Goal: Task Accomplishment & Management: Complete application form

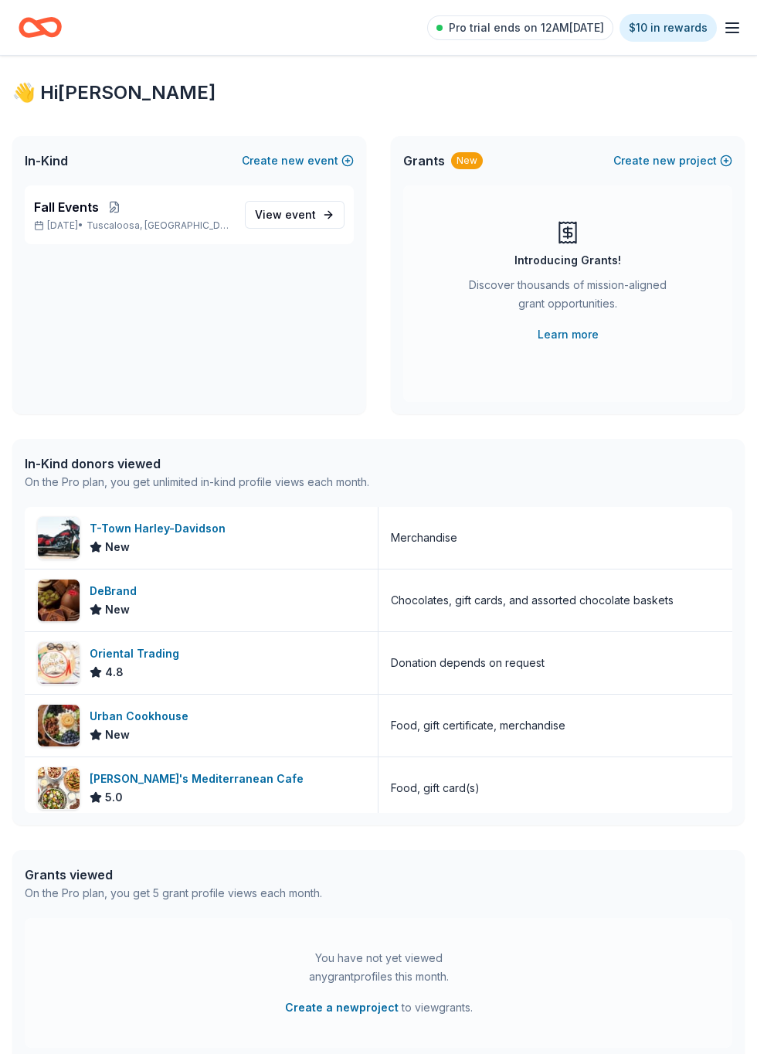
scroll to position [67, 0]
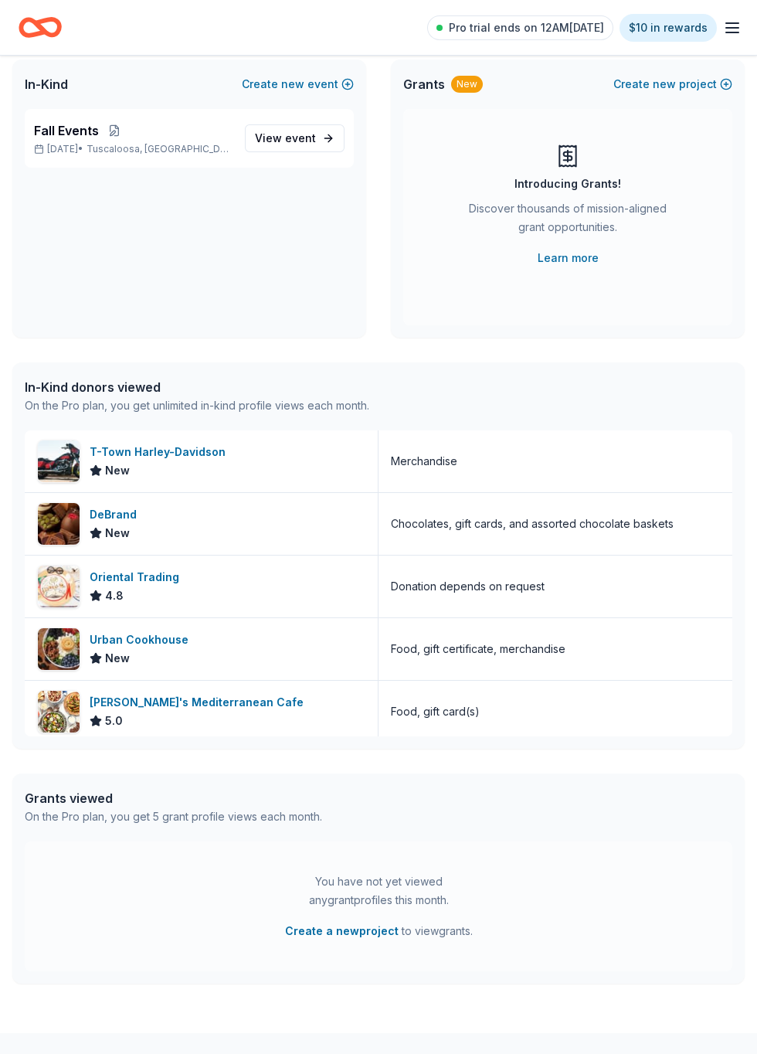
scroll to position [49, 0]
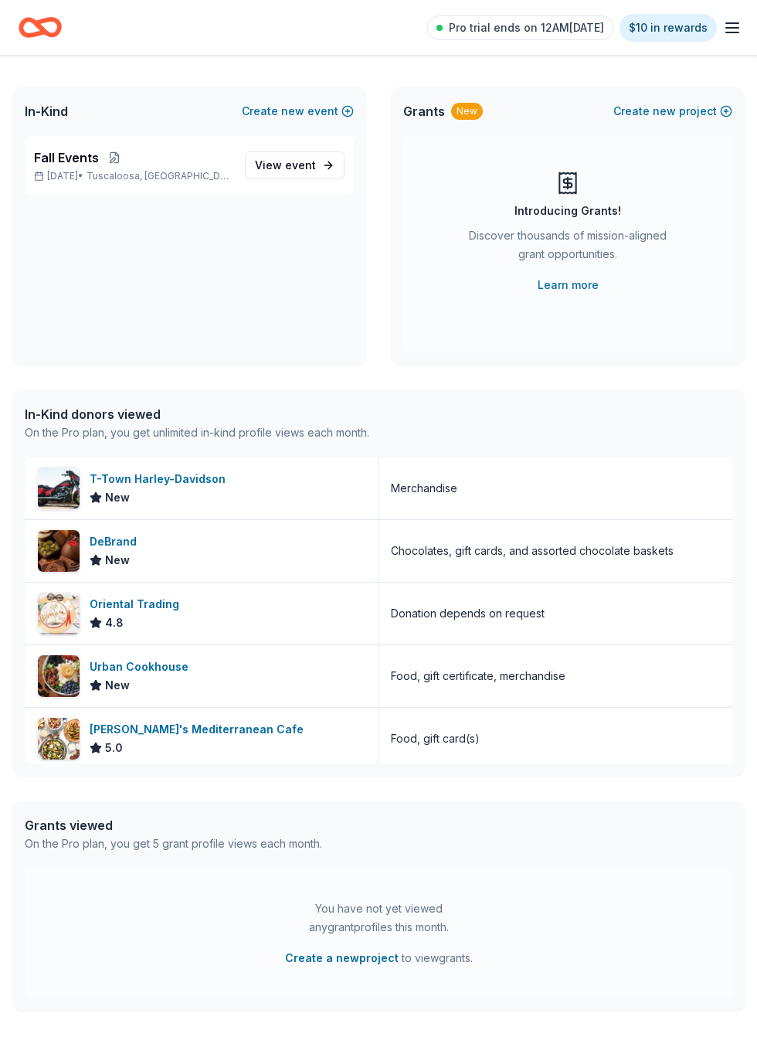
click at [196, 735] on div "Taziki's Mediterranean Cafe" at bounding box center [200, 729] width 220 height 19
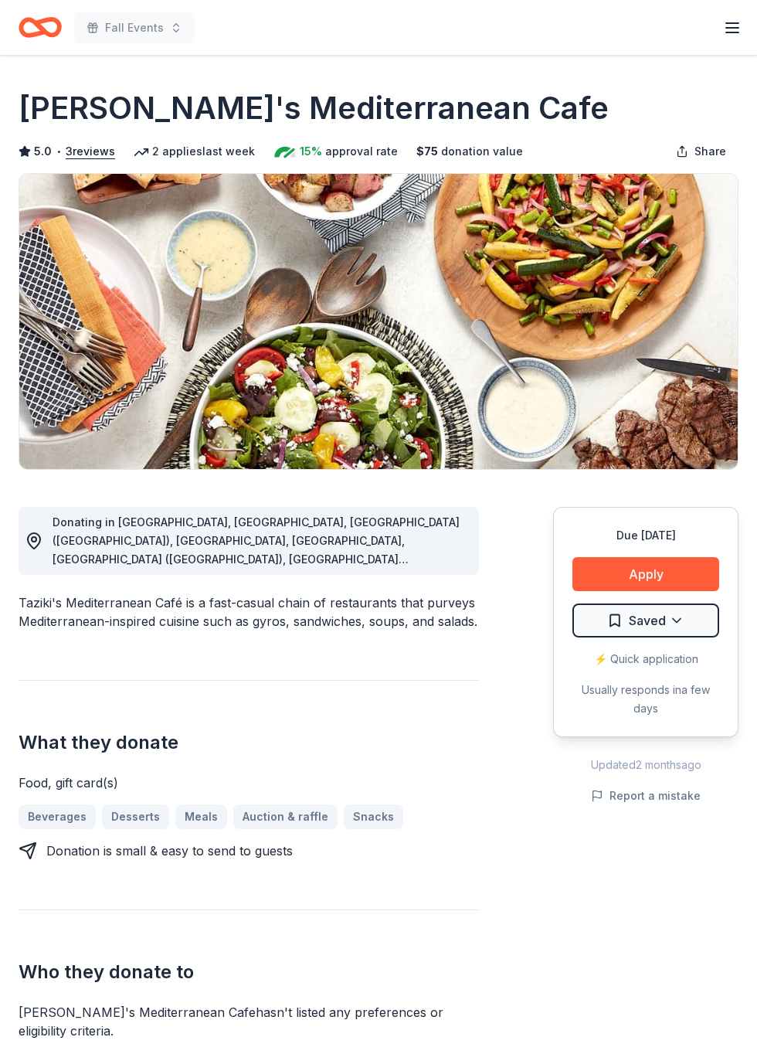
click at [647, 567] on button "Apply" at bounding box center [646, 574] width 147 height 34
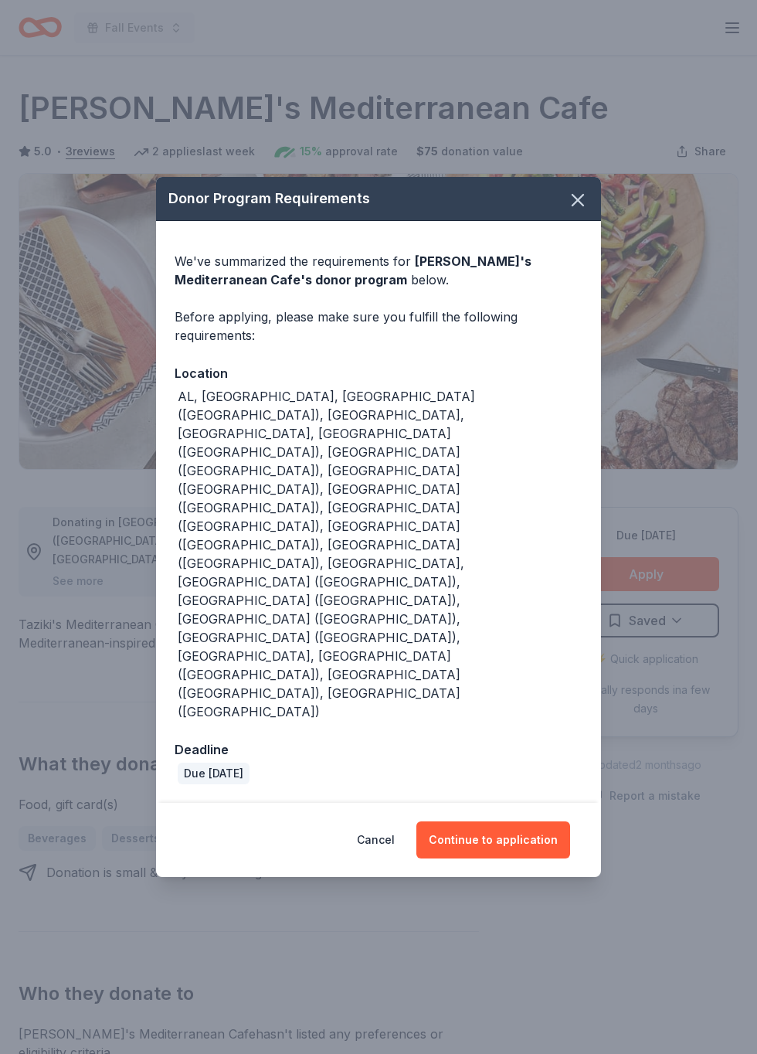
click at [510, 822] on button "Continue to application" at bounding box center [494, 840] width 154 height 37
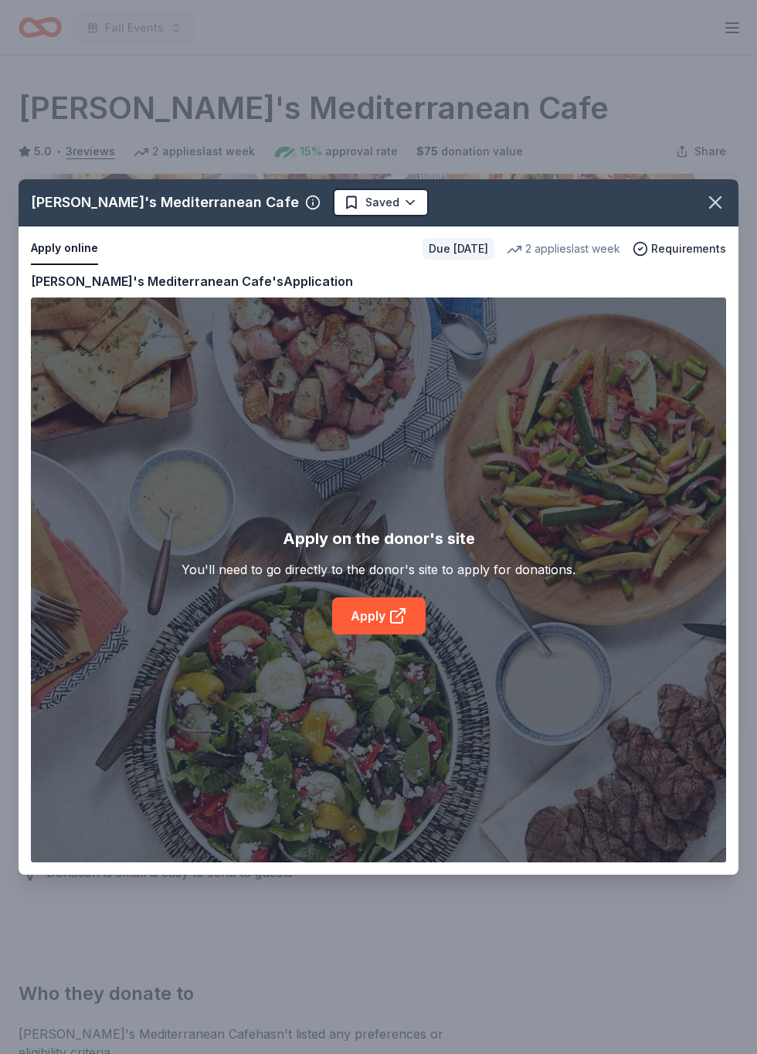
click at [393, 621] on div "Taziki's Mediterranean Cafe Saved Apply online Due in 17 days 2 applies last we…" at bounding box center [379, 527] width 720 height 696
click at [403, 628] on div "Taziki's Mediterranean Cafe Saved Apply online Due in 17 days 2 applies last we…" at bounding box center [379, 527] width 720 height 696
click at [709, 198] on icon "button" at bounding box center [716, 203] width 22 height 22
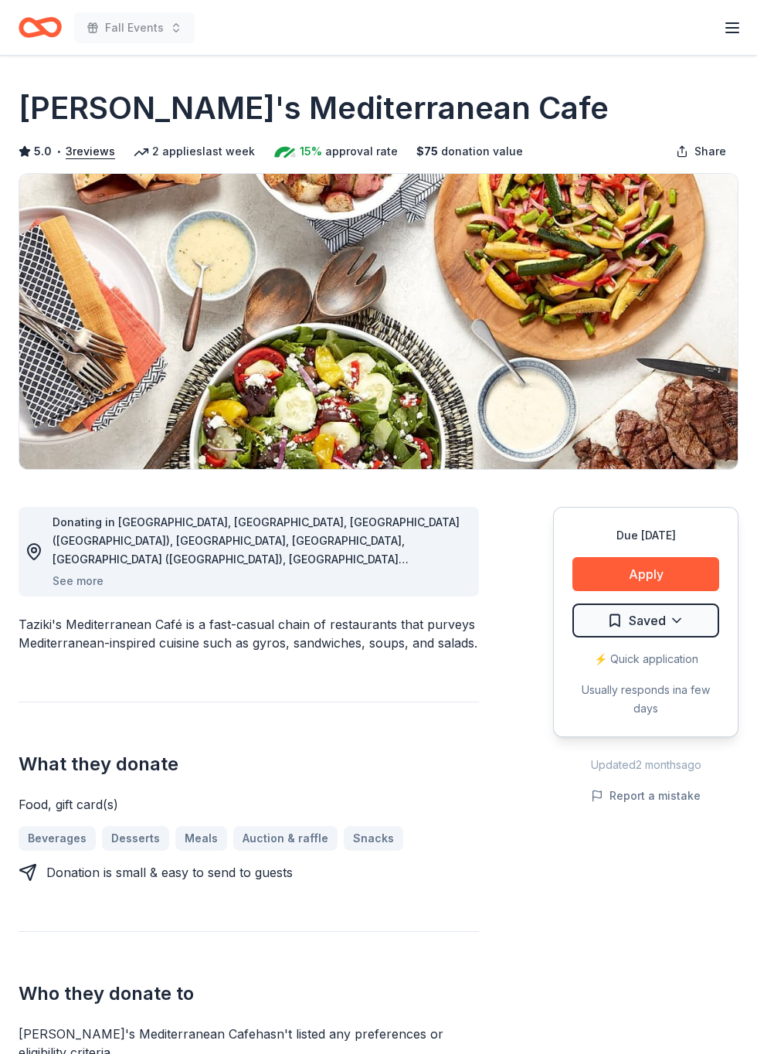
click at [122, 437] on img at bounding box center [378, 321] width 719 height 295
click at [51, 410] on img at bounding box center [378, 321] width 719 height 295
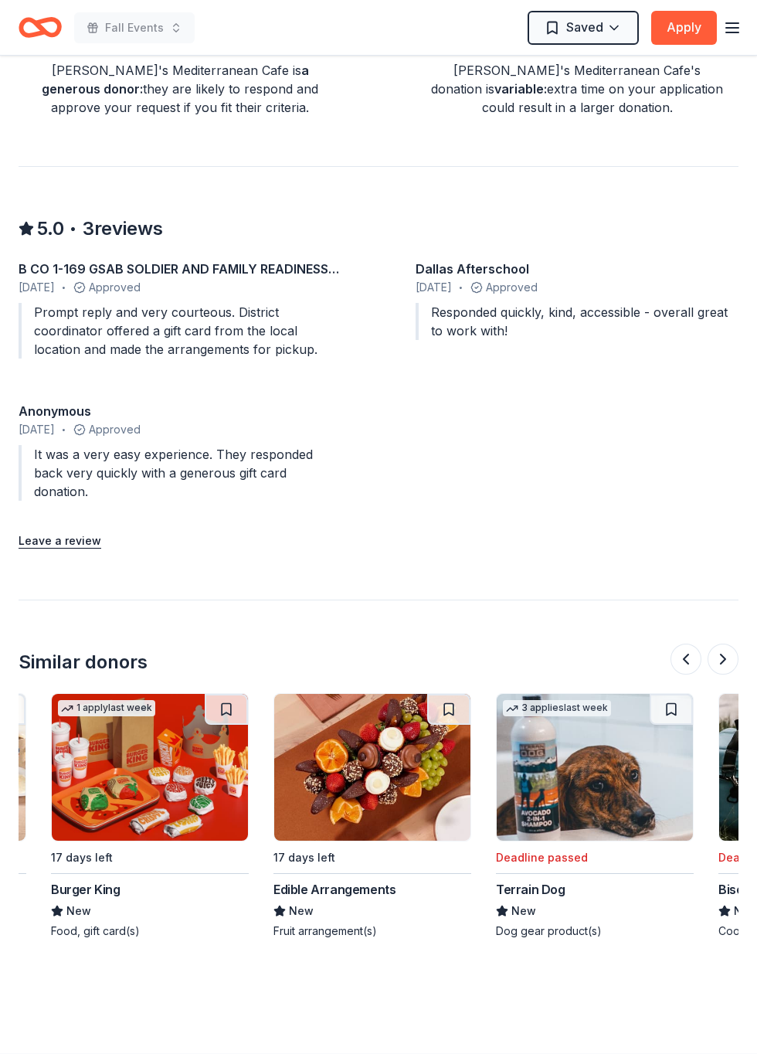
scroll to position [0, 859]
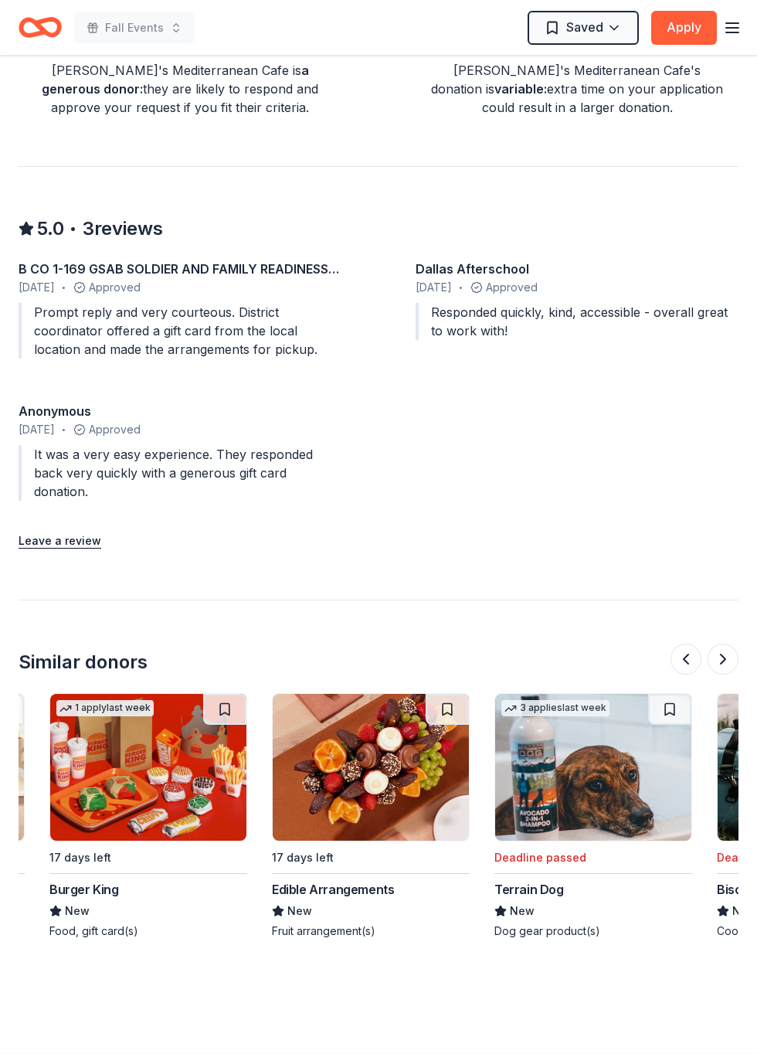
click at [454, 694] on button at bounding box center [447, 709] width 43 height 31
click at [365, 799] on img at bounding box center [371, 767] width 196 height 147
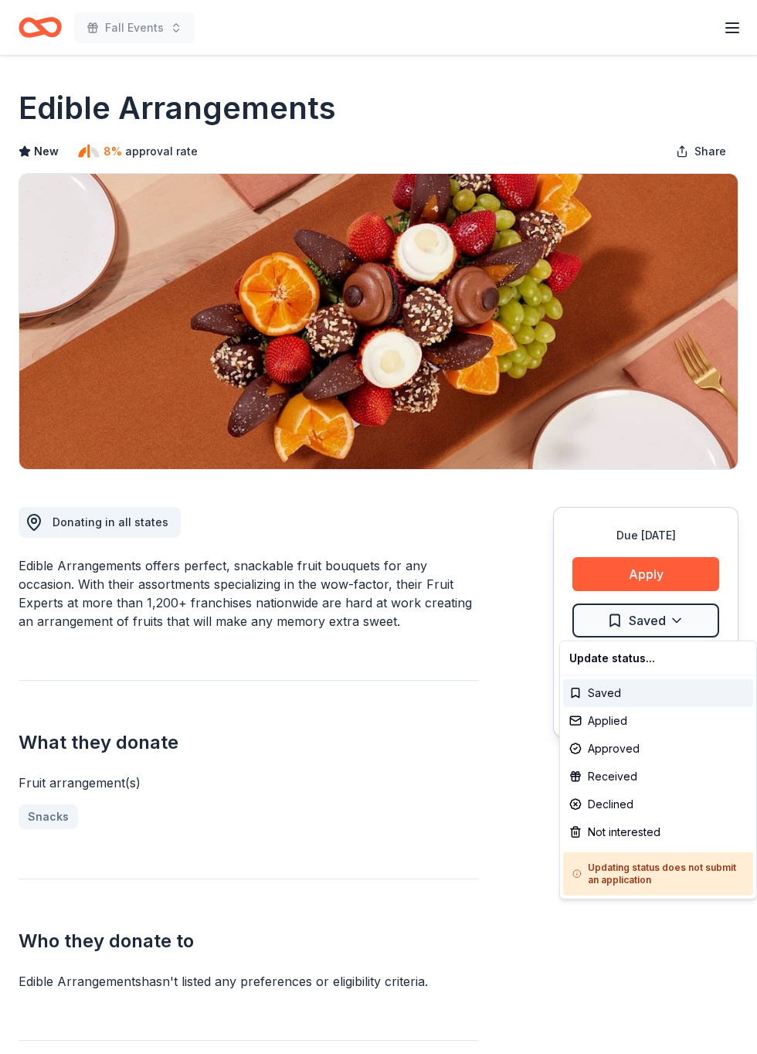
click at [612, 622] on html "Fall Events Pro trial ends on 7PM[DATE] $10 in rewards Due [DATE] Share Edible …" at bounding box center [378, 527] width 757 height 1054
click at [633, 558] on html "Fall Events Pro trial ends on 7PM, 8/31 $10 in rewards Due in 17 days Share Edi…" at bounding box center [378, 527] width 757 height 1054
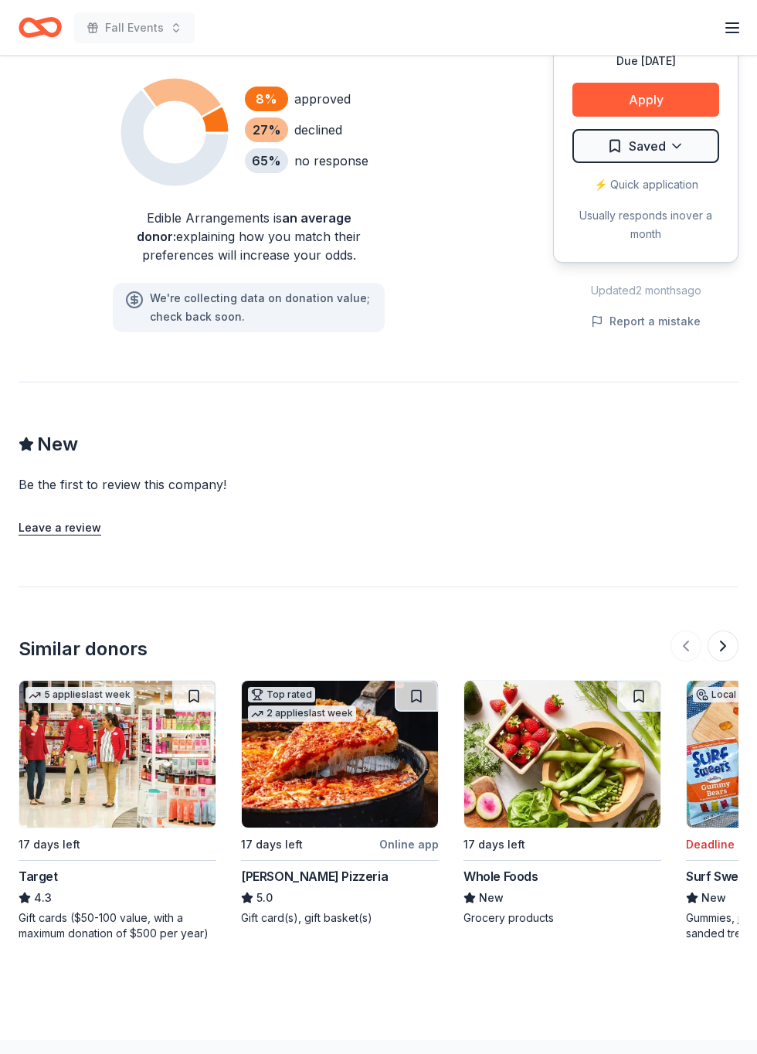
scroll to position [1065, 0]
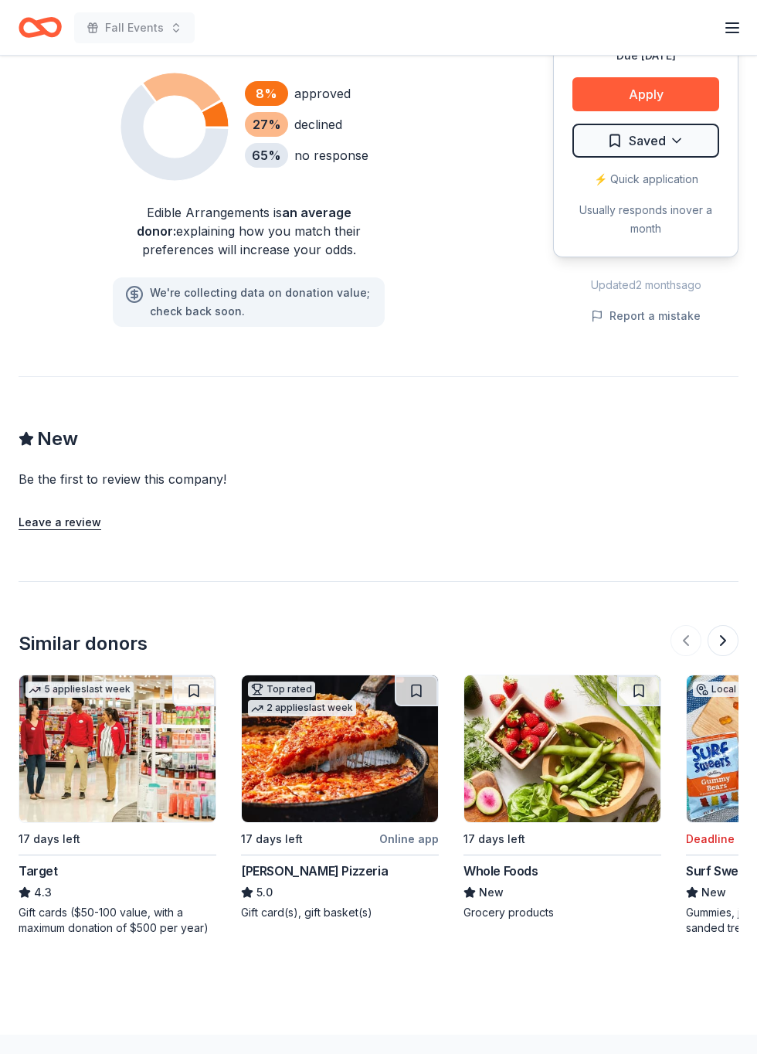
click at [199, 693] on button at bounding box center [193, 690] width 43 height 31
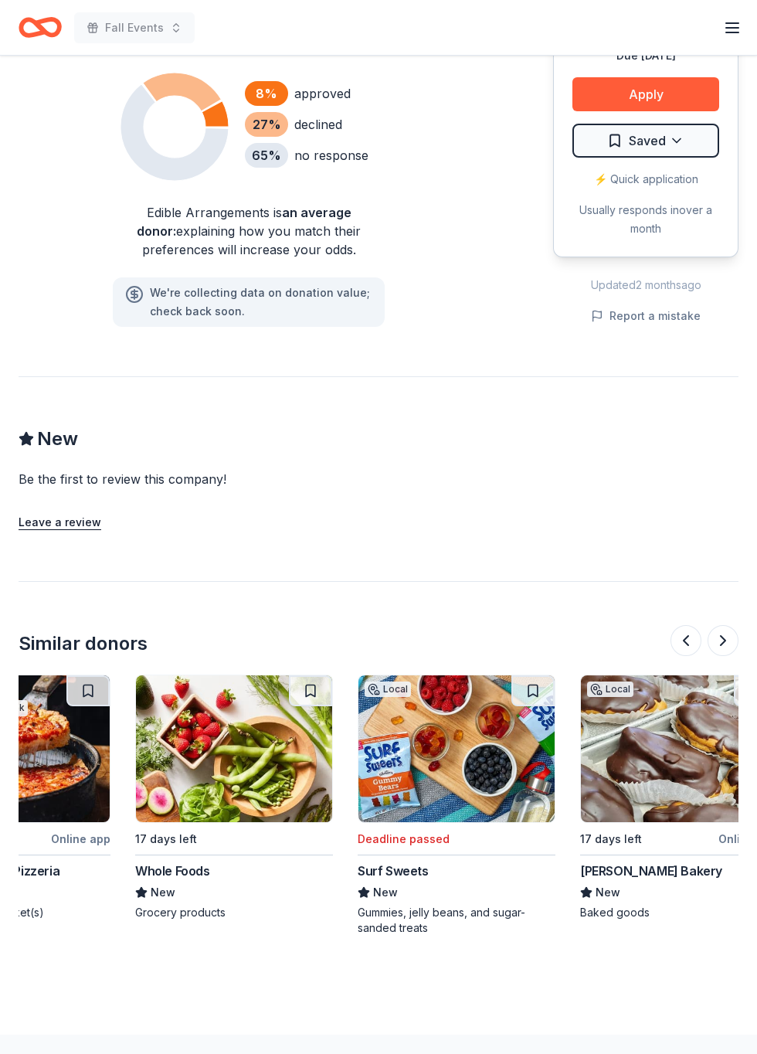
scroll to position [0, 329]
click at [316, 692] on button at bounding box center [309, 690] width 43 height 31
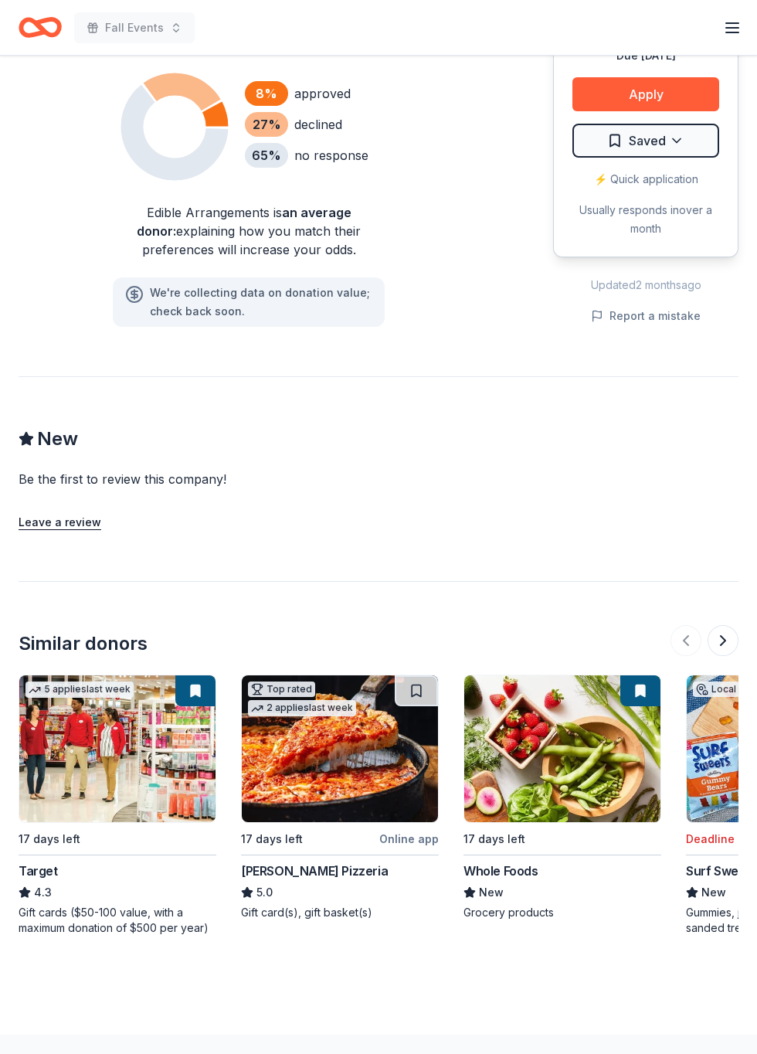
scroll to position [0, 0]
click at [524, 862] on div "Whole Foods" at bounding box center [501, 871] width 75 height 19
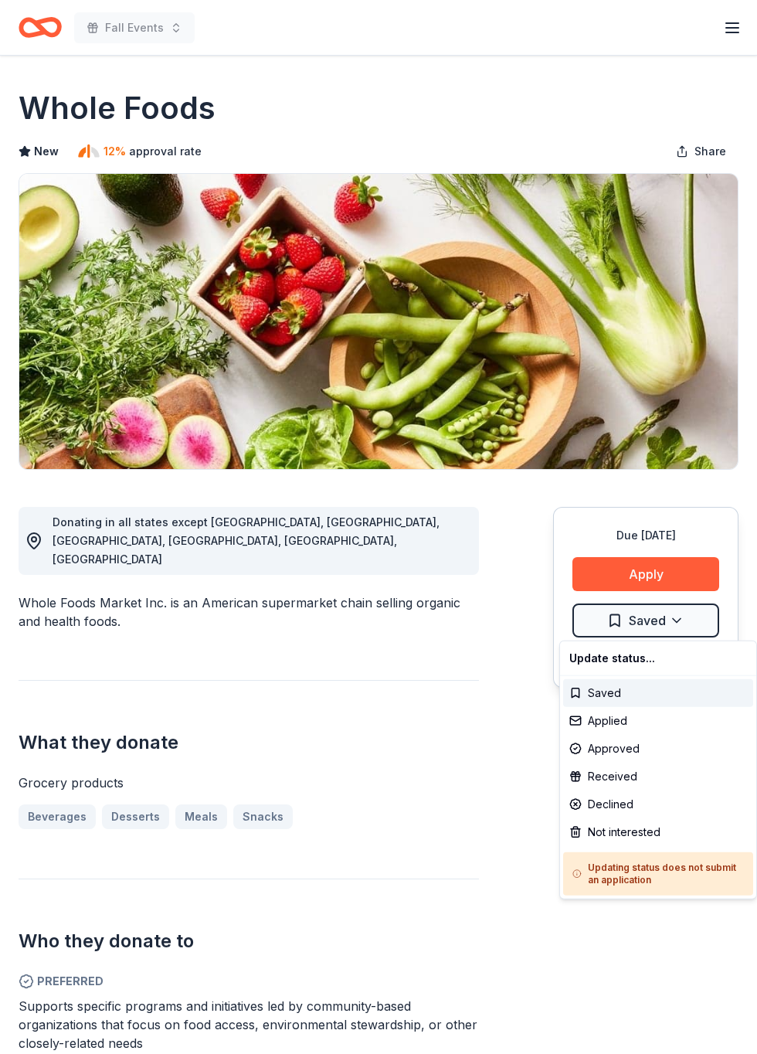
click at [616, 614] on html "Fall Events Pro trial ends on 7PM, 8/31 $10 in rewards Due in 17 days Share Who…" at bounding box center [378, 527] width 757 height 1054
click at [640, 575] on html "Fall Events Pro trial ends on 7PM, 8/31 $10 in rewards Due in 17 days Share Who…" at bounding box center [378, 527] width 757 height 1054
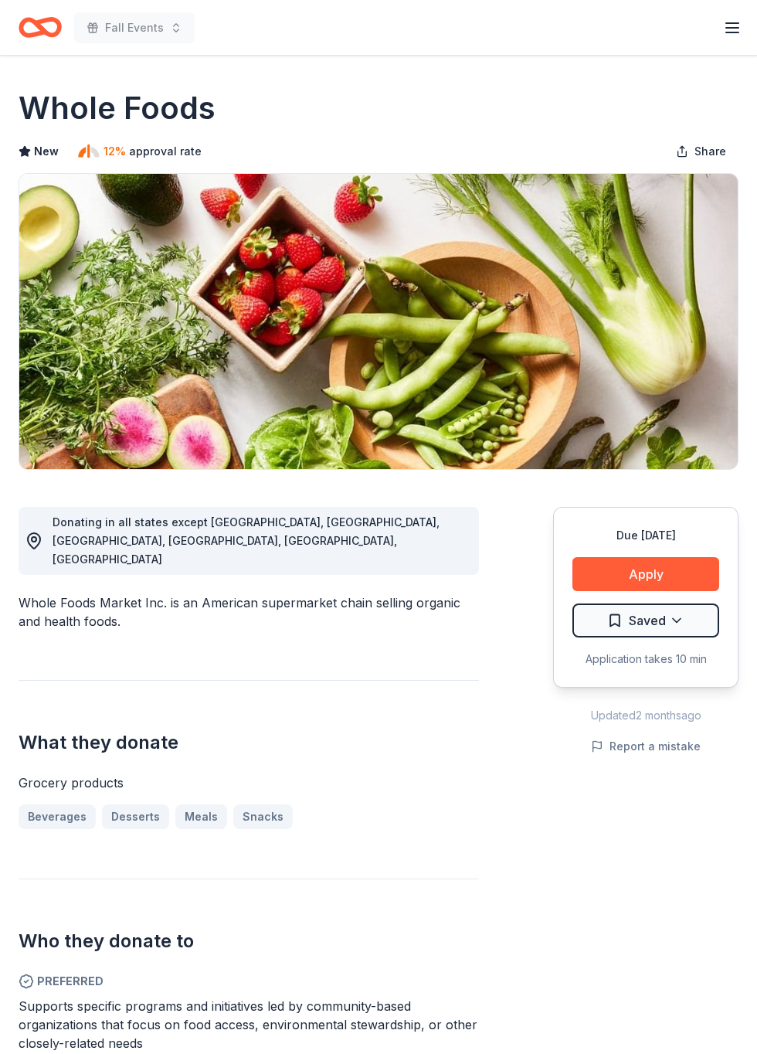
click at [648, 569] on button "Apply" at bounding box center [646, 574] width 147 height 34
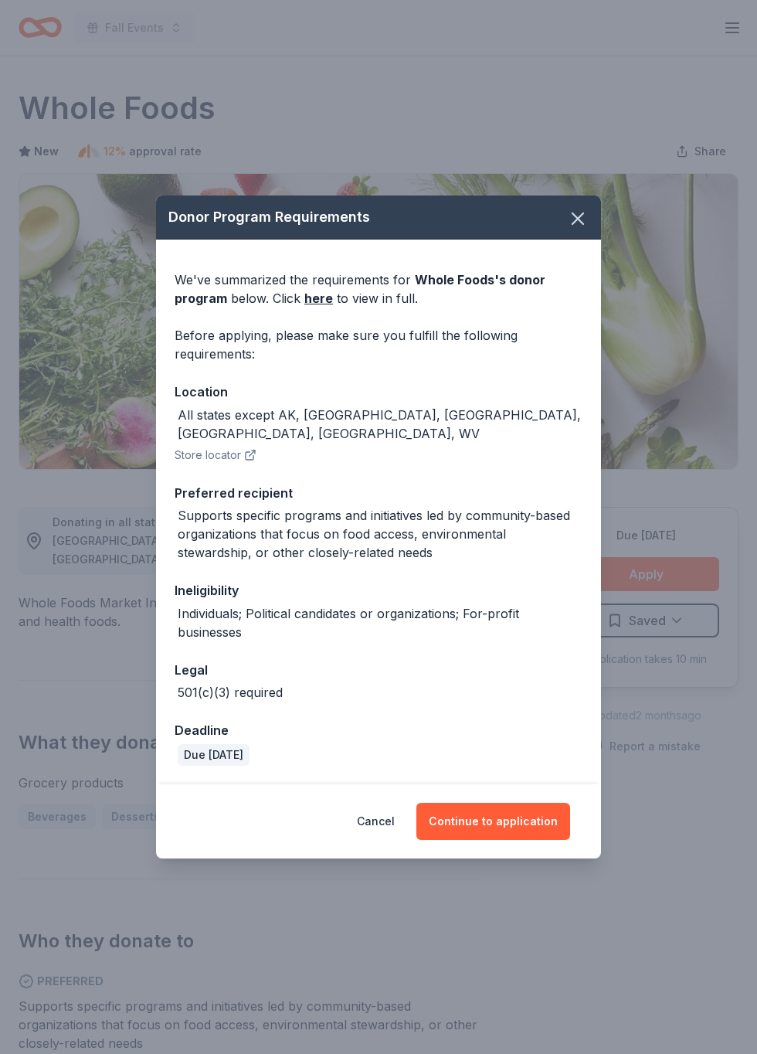
click at [486, 840] on button "Continue to application" at bounding box center [494, 821] width 154 height 37
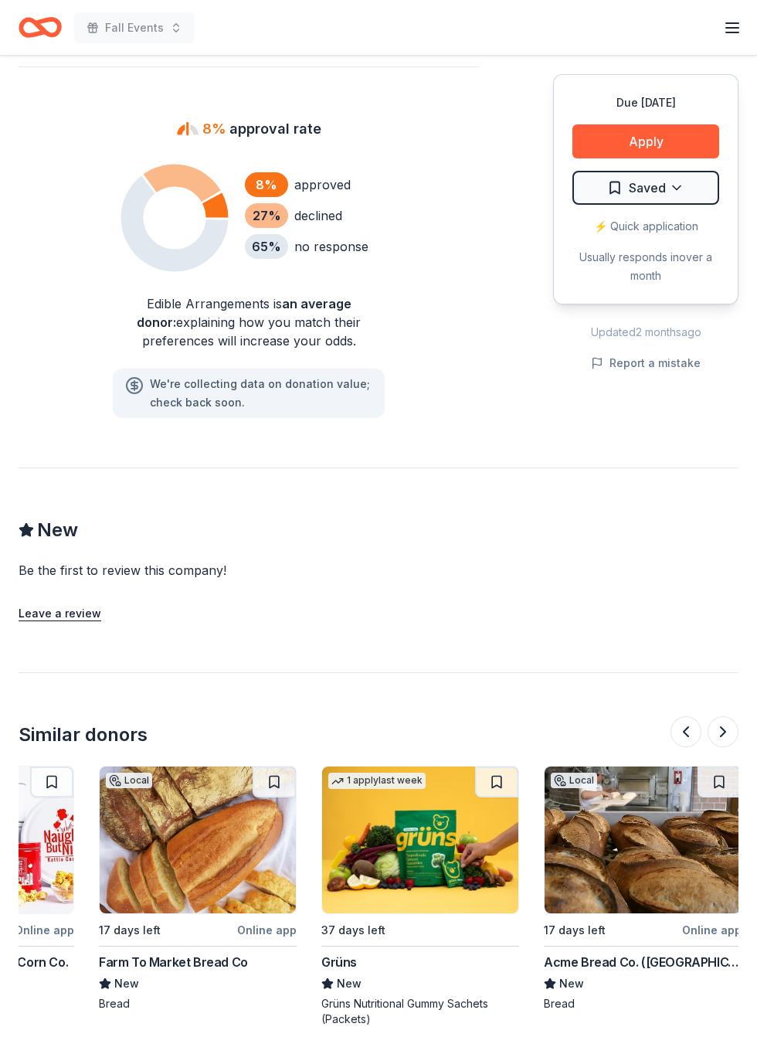
scroll to position [971, 0]
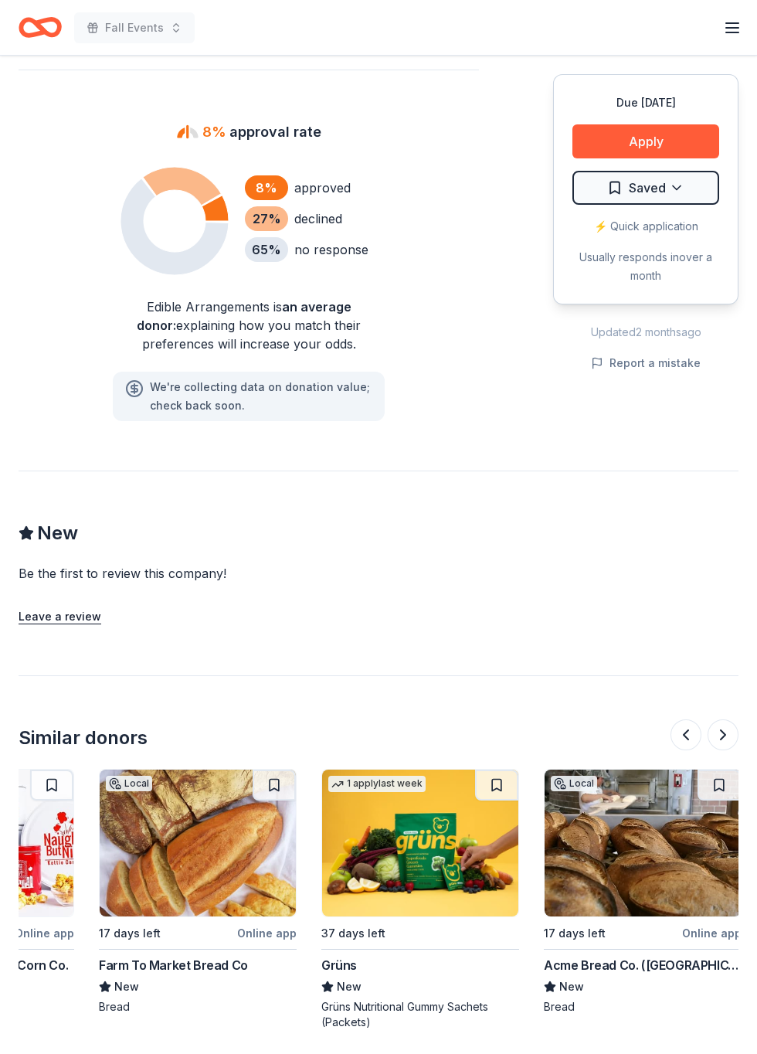
click at [418, 1006] on div "Grüns Nutritional Gummy Sachets (Packets)" at bounding box center [421, 1014] width 198 height 31
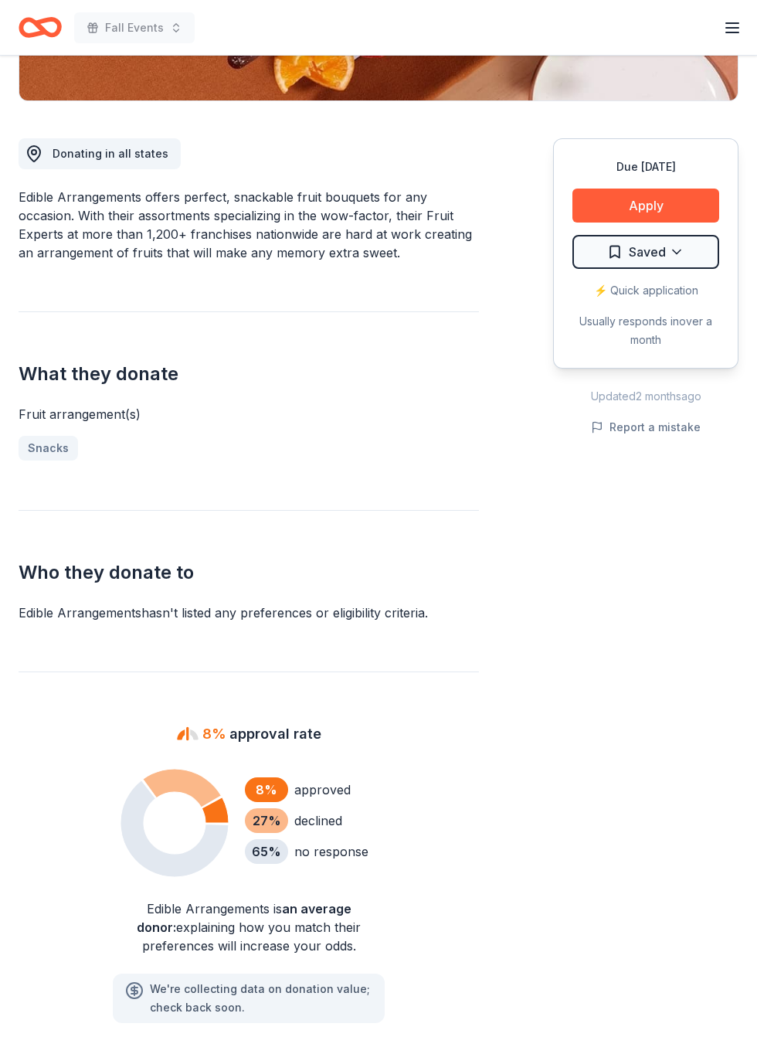
scroll to position [0, 0]
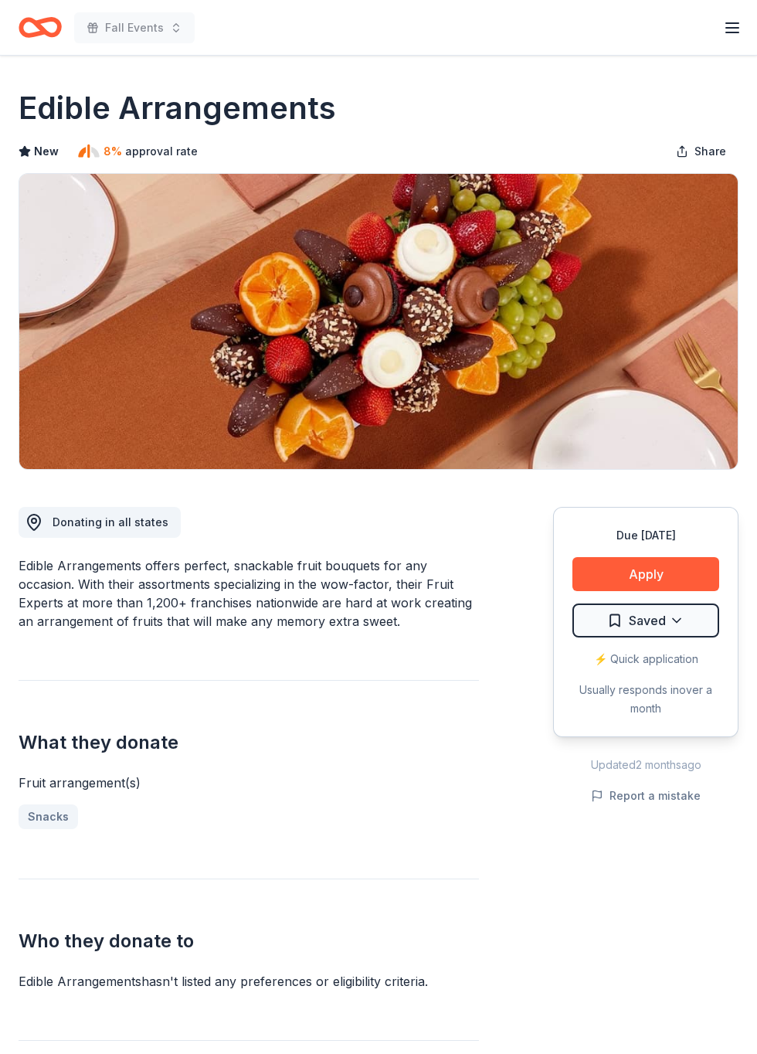
click at [641, 572] on button "Apply" at bounding box center [646, 574] width 147 height 34
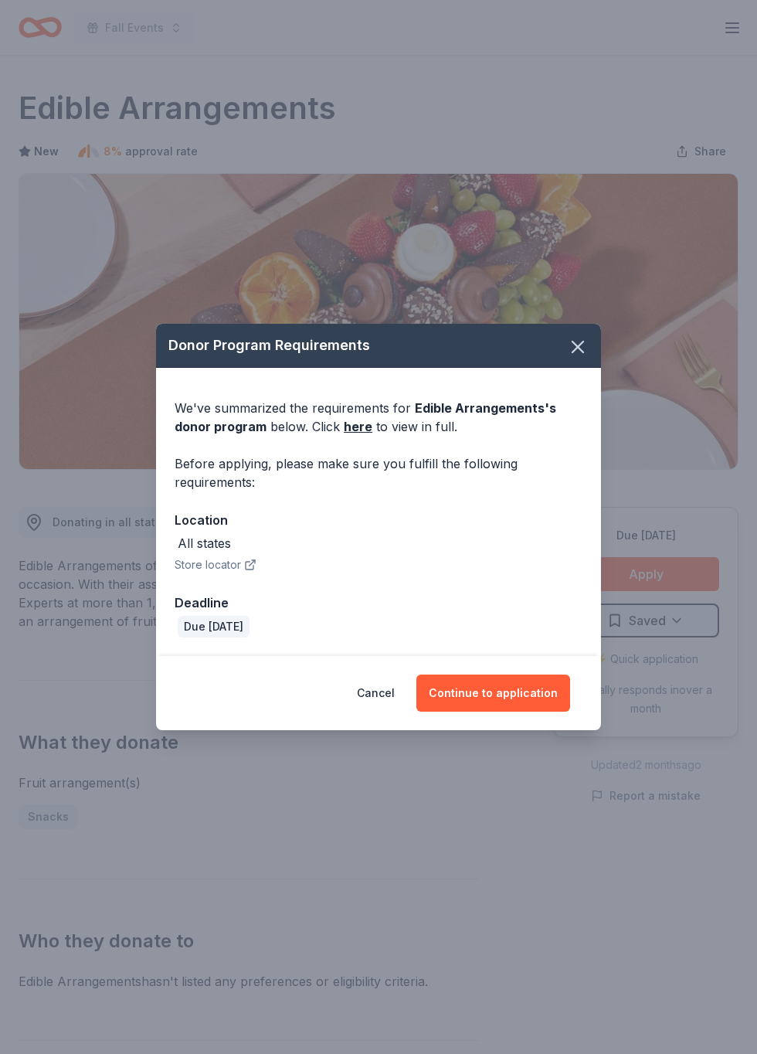
click at [345, 436] on link "here" at bounding box center [358, 426] width 29 height 19
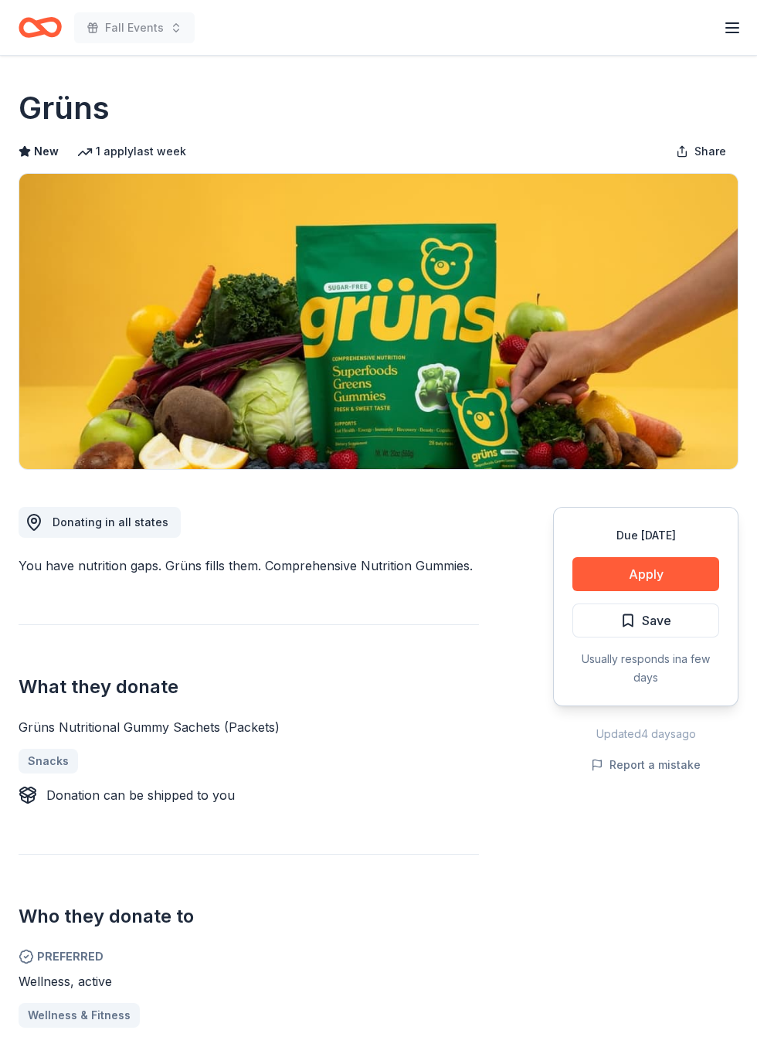
click at [631, 611] on span "Save" at bounding box center [646, 621] width 51 height 20
click at [617, 578] on button "Apply" at bounding box center [646, 574] width 147 height 34
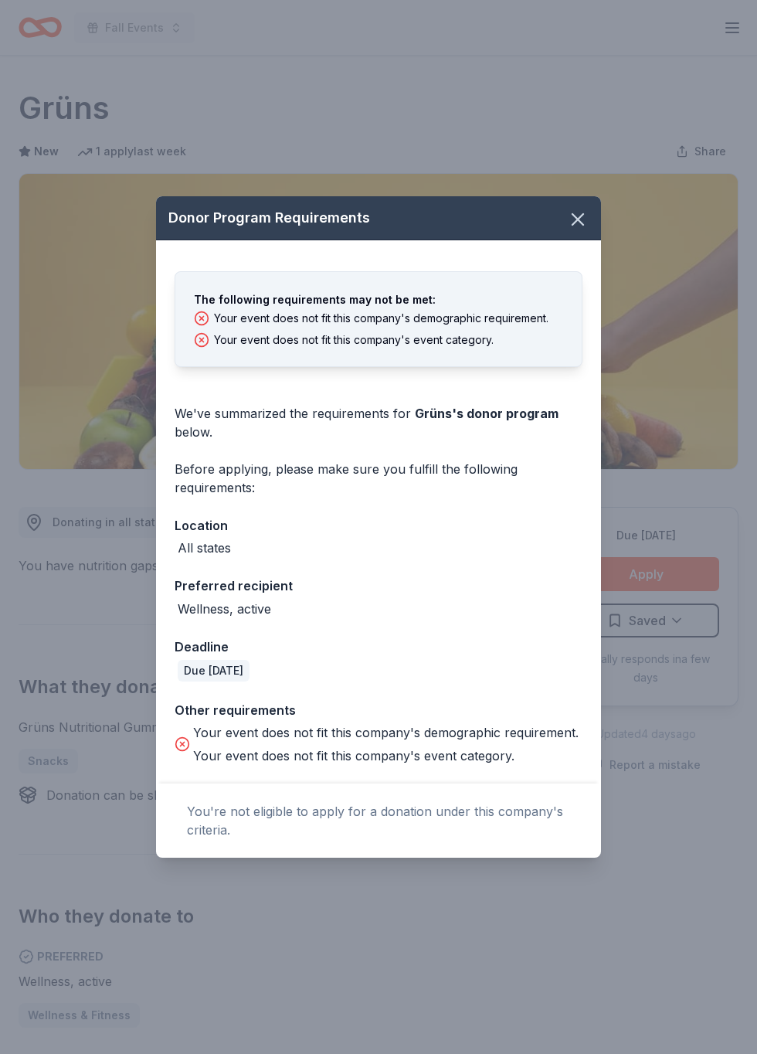
click at [568, 213] on icon "button" at bounding box center [578, 220] width 22 height 22
